Goal: Transaction & Acquisition: Purchase product/service

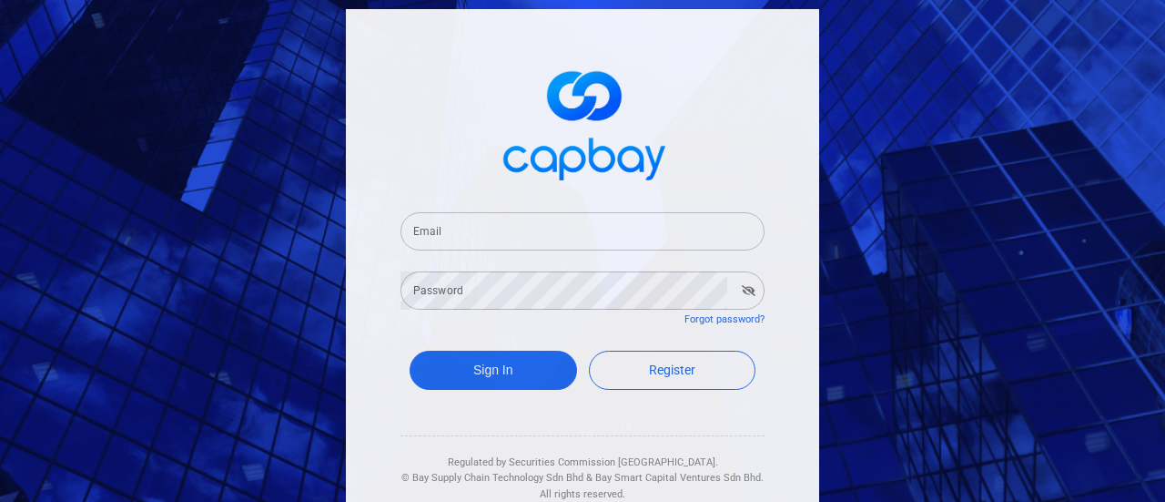
click at [510, 227] on input "Email" at bounding box center [582, 231] width 364 height 38
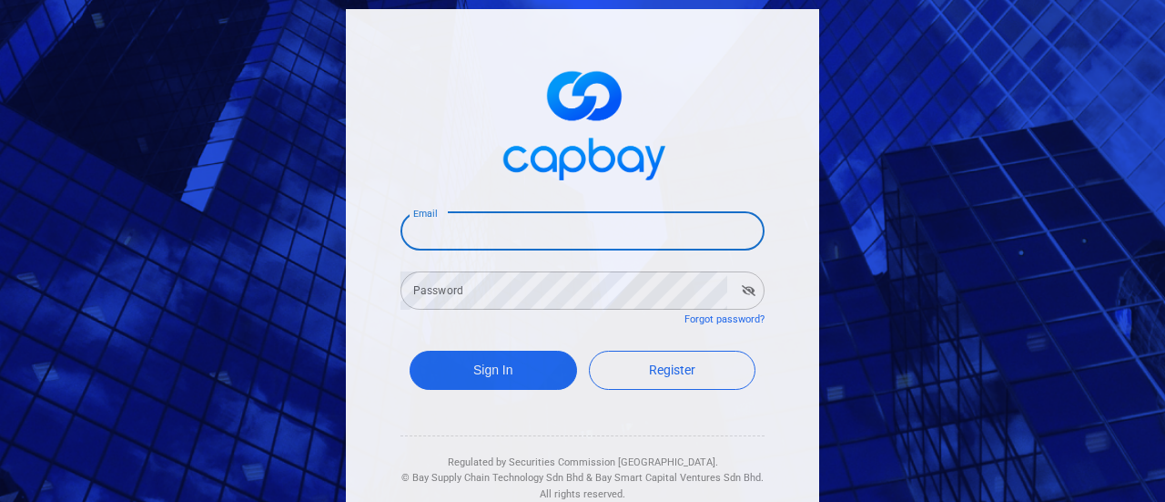
type input "[EMAIL_ADDRESS][DOMAIN_NAME]"
click at [421, 281] on div "Password Password" at bounding box center [582, 289] width 364 height 41
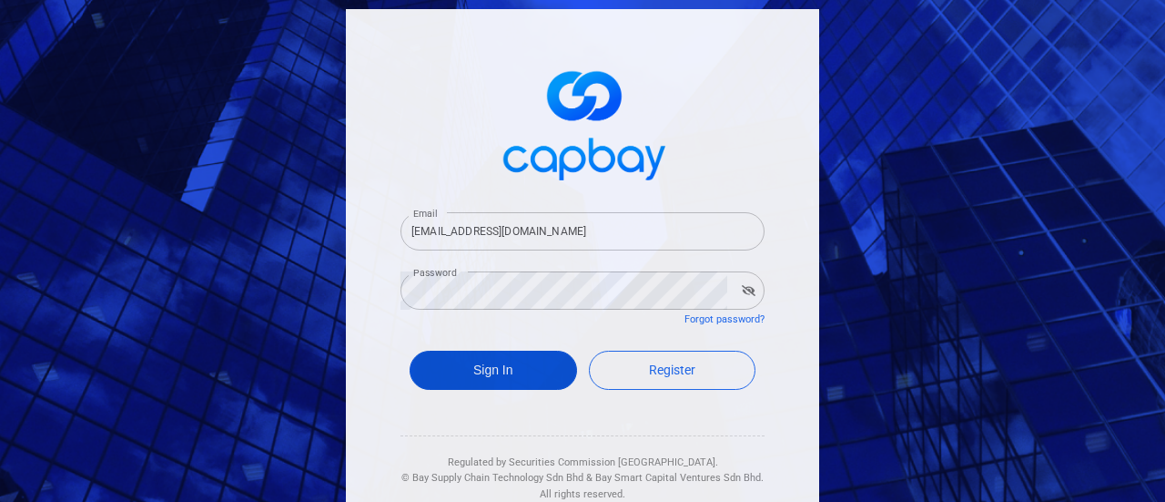
click at [522, 354] on button "Sign In" at bounding box center [493, 369] width 167 height 39
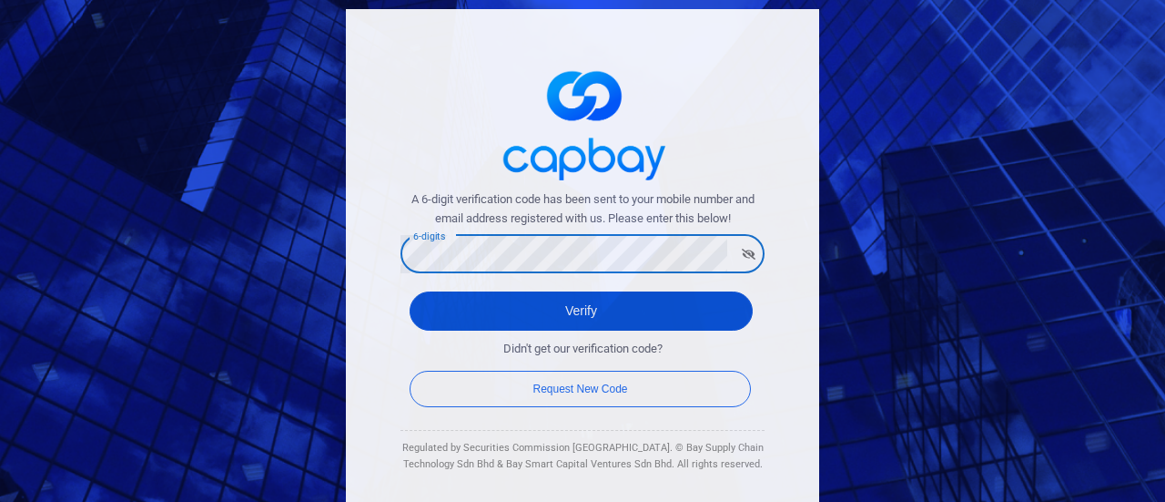
click at [593, 303] on button "Verify" at bounding box center [581, 310] width 343 height 39
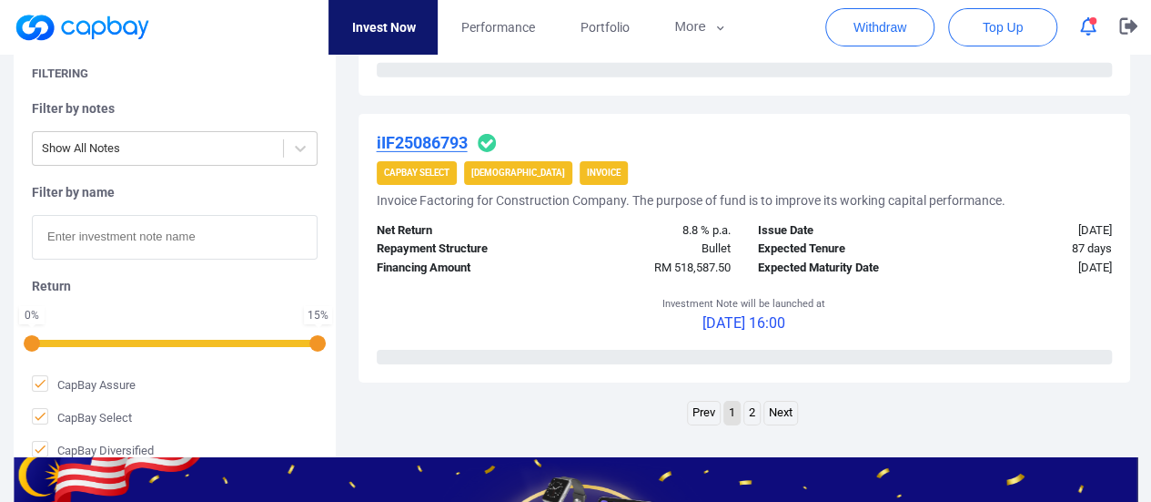
scroll to position [3004, 0]
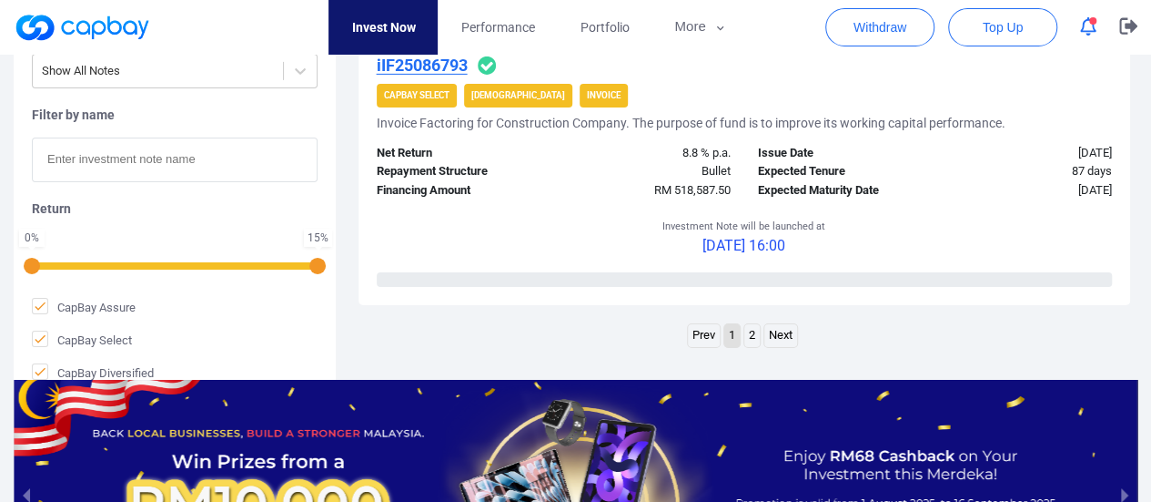
click at [786, 347] on link "Next" at bounding box center [781, 335] width 33 height 23
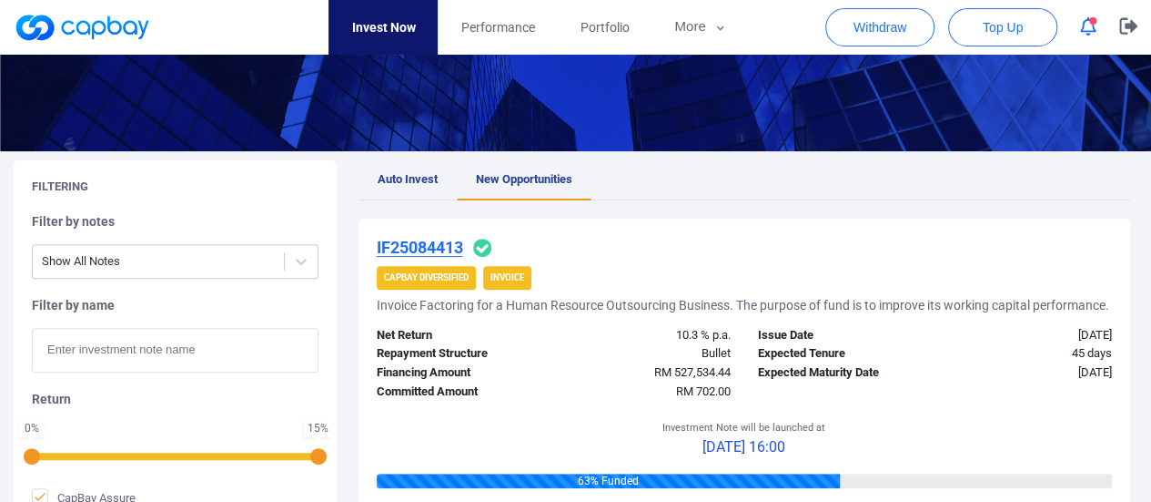
scroll to position [137, 0]
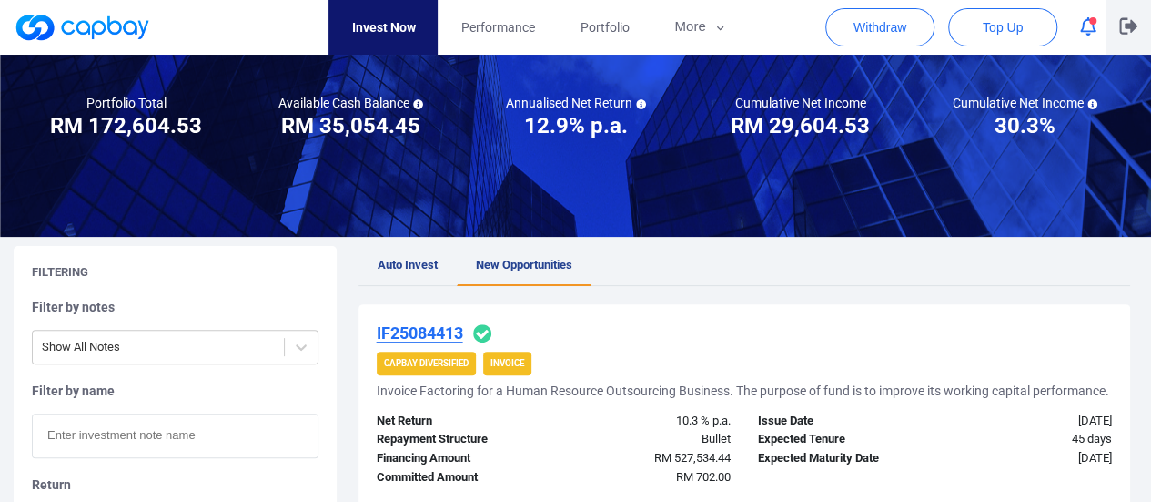
click at [1129, 25] on icon "button" at bounding box center [1129, 26] width 18 height 16
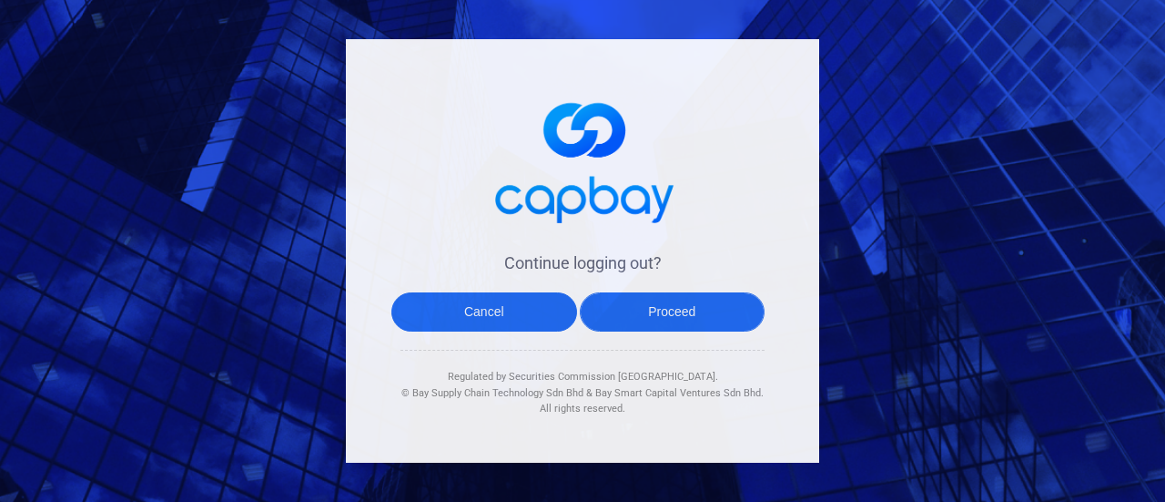
click at [672, 323] on button "Proceed" at bounding box center [673, 311] width 186 height 39
